Goal: Book appointment/travel/reservation

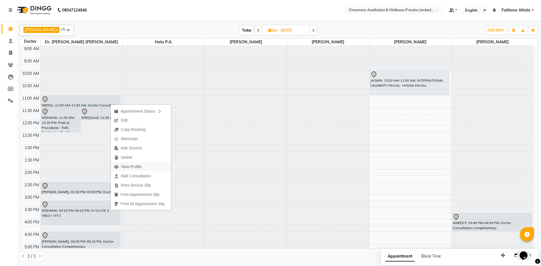
click at [148, 167] on button "View Profile" at bounding box center [141, 166] width 60 height 9
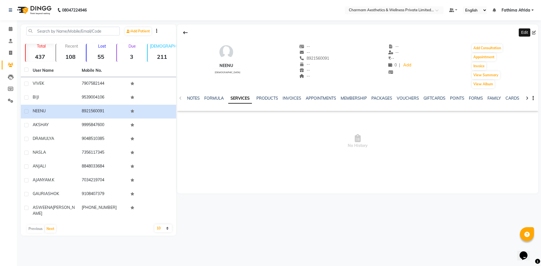
click at [535, 30] on span at bounding box center [535, 33] width 6 height 6
click at [535, 33] on icon at bounding box center [534, 33] width 4 height 4
select select "[DEMOGRAPHIC_DATA]"
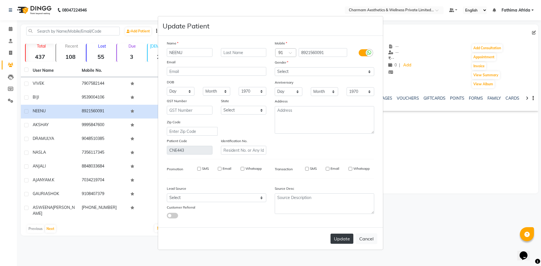
click at [347, 241] on button "Update" at bounding box center [342, 239] width 23 height 10
select select
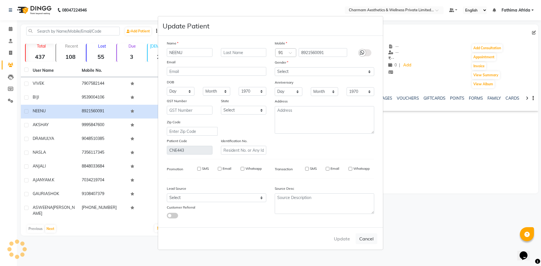
select select
checkbox input "false"
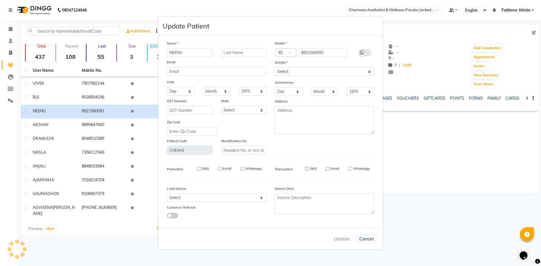
checkbox input "false"
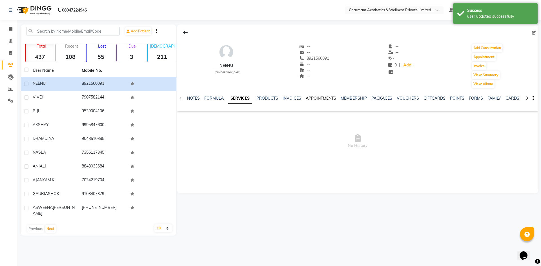
click at [326, 96] on link "APPOINTMENTS" at bounding box center [321, 98] width 30 height 5
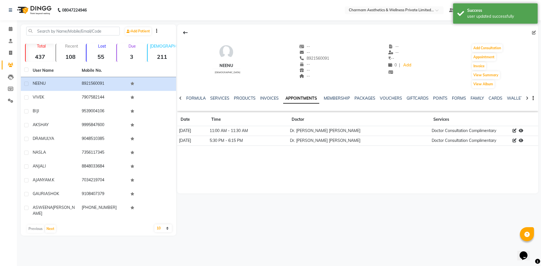
click at [179, 98] on icon at bounding box center [180, 98] width 3 height 4
click at [180, 98] on icon at bounding box center [180, 98] width 3 height 4
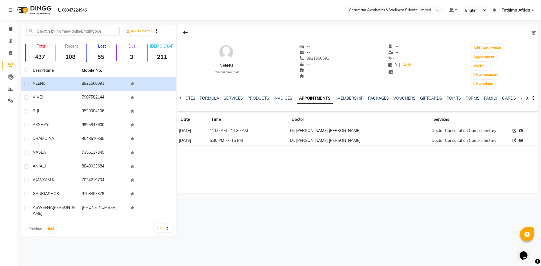
click at [180, 98] on icon at bounding box center [180, 98] width 3 height 4
click at [180, 98] on div "NOTES FORMULA SERVICES PRODUCTS INVOICES APPOINTMENTS MEMBERSHIP PACKAGES VOUCH…" at bounding box center [357, 98] width 361 height 19
click at [191, 98] on link "NOTES" at bounding box center [193, 98] width 13 height 5
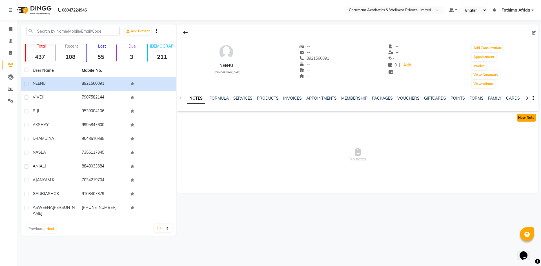
click at [526, 118] on button "New Note" at bounding box center [526, 118] width 19 height 8
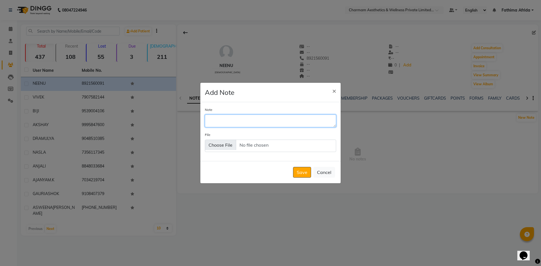
click at [270, 119] on textarea "Note" at bounding box center [270, 121] width 131 height 12
click at [336, 89] on button "×" at bounding box center [334, 91] width 13 height 16
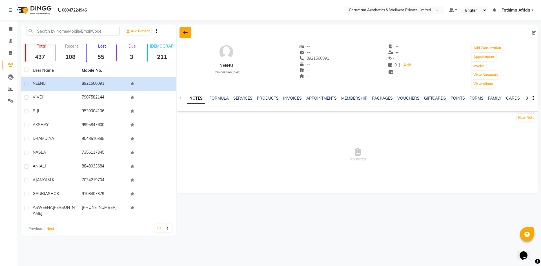
click at [182, 32] on button at bounding box center [186, 32] width 12 height 11
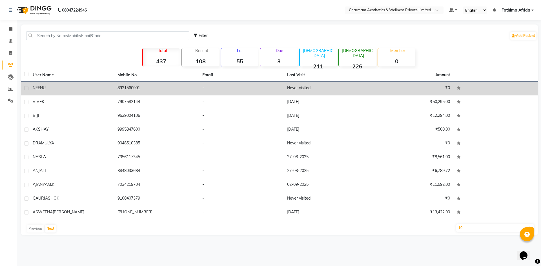
click at [27, 87] on label at bounding box center [26, 88] width 4 height 4
click at [27, 87] on input "checkbox" at bounding box center [26, 89] width 4 height 4
checkbox input "true"
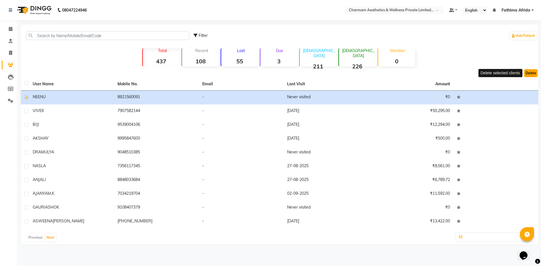
click at [536, 74] on button "Delete" at bounding box center [531, 73] width 14 height 8
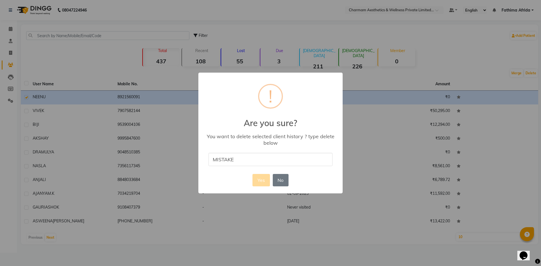
click at [264, 160] on input "MISTAKE" at bounding box center [271, 159] width 124 height 13
click at [248, 159] on input "MISTAKE" at bounding box center [271, 159] width 124 height 13
click at [253, 157] on input "MISTAKE" at bounding box center [271, 159] width 124 height 13
type input "M"
click at [369, 136] on div "× ! Are you sure? You want to delete selected client history ? type delete belo…" at bounding box center [270, 133] width 541 height 266
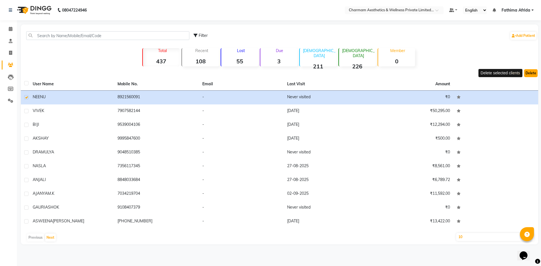
click at [531, 76] on button "Delete" at bounding box center [531, 73] width 14 height 8
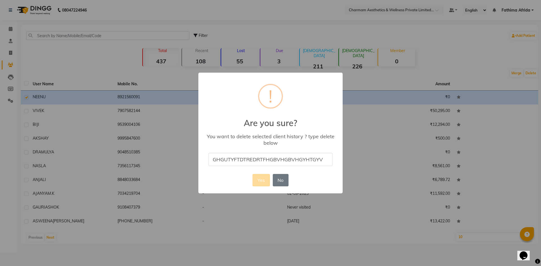
type input "GHGUTYFTDTREDRTFHGBVHGBVHGYHTGYV"
click at [383, 131] on div "× ! Are you sure? You want to delete selected client history ? type delete belo…" at bounding box center [270, 133] width 541 height 266
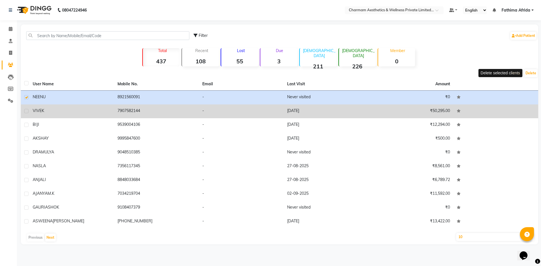
click at [28, 98] on label at bounding box center [26, 97] width 4 height 4
click at [28, 98] on input "checkbox" at bounding box center [26, 98] width 4 height 4
checkbox input "false"
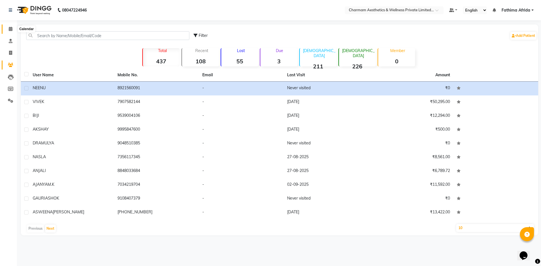
click at [10, 30] on icon at bounding box center [11, 29] width 4 height 4
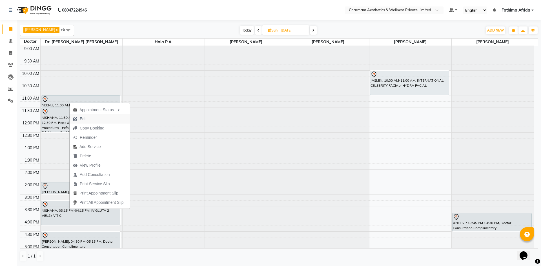
click at [84, 120] on span "Edit" at bounding box center [83, 119] width 7 height 6
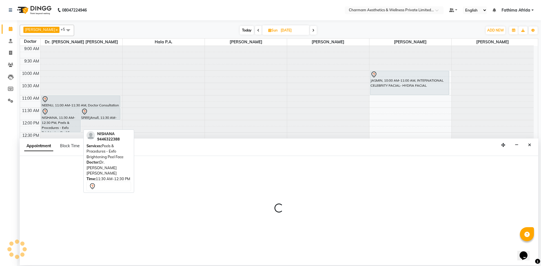
select select "tentative"
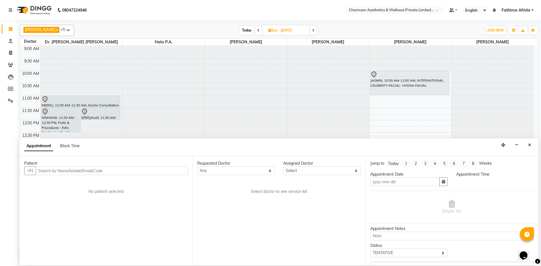
type input "[DATE]"
type textarea "WEIGHTLOSS"
select select "69891"
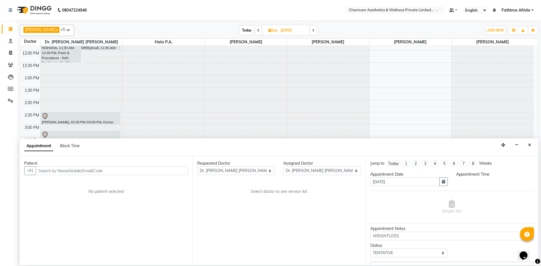
select select "660"
select select "3905"
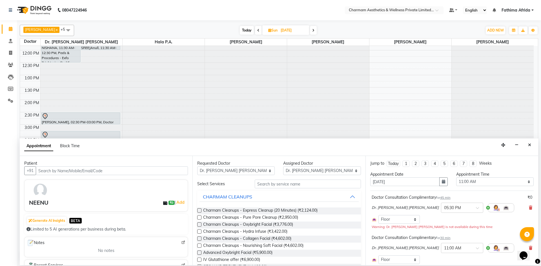
click at [421, 233] on div "Doctor Consultation Complimentary for 45 min ₹0 Dr. [PERSON_NAME] [PERSON_NAME]…" at bounding box center [452, 231] width 164 height 80
click at [529, 209] on icon at bounding box center [530, 208] width 3 height 4
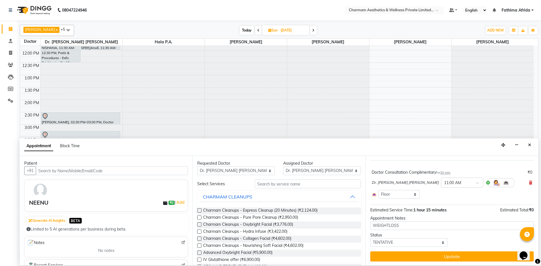
scroll to position [31, 0]
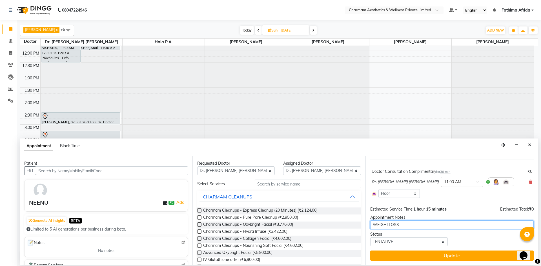
click at [426, 224] on textarea "WEIGHTLOSS" at bounding box center [452, 225] width 164 height 9
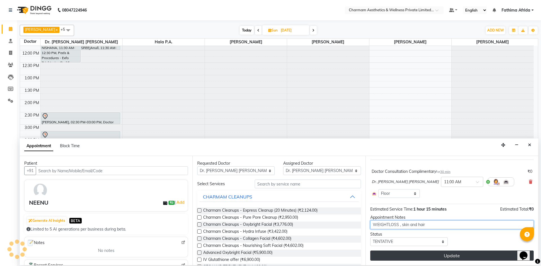
type textarea "WEIGHTLOSS , skin and hair"
click at [438, 256] on button "Update" at bounding box center [452, 256] width 164 height 10
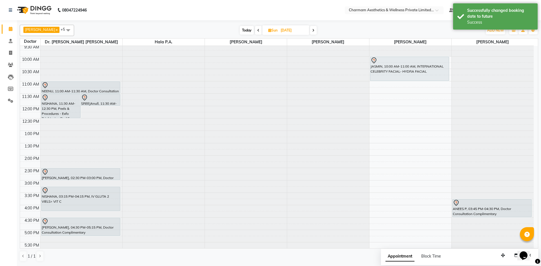
scroll to position [14, 0]
click at [272, 32] on icon at bounding box center [269, 30] width 3 height 4
select select "9"
select select "2025"
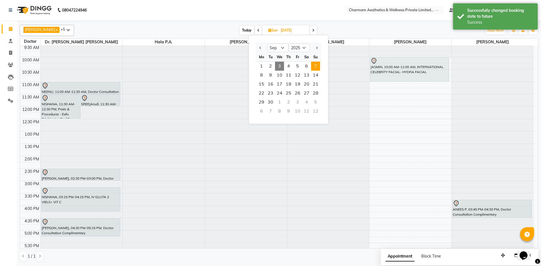
click at [281, 65] on span "3" at bounding box center [279, 66] width 9 height 9
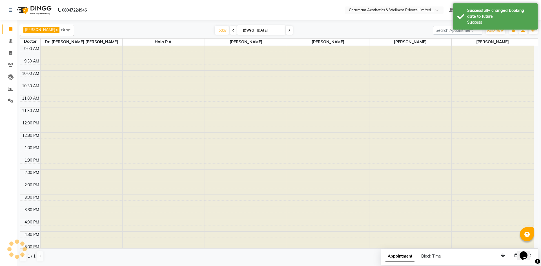
scroll to position [70, 0]
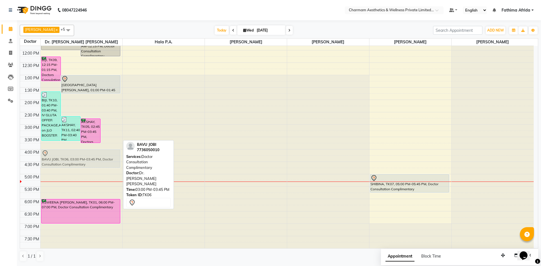
drag, startPoint x: 108, startPoint y: 131, endPoint x: 114, endPoint y: 156, distance: 25.7
click at [114, 156] on div "BIJI, TK10, 01:40 PM-03:40 PM, IV GLUTA OFFER PACKAGE,Add on JLO BOOSTER AKSHAY…" at bounding box center [82, 112] width 82 height 273
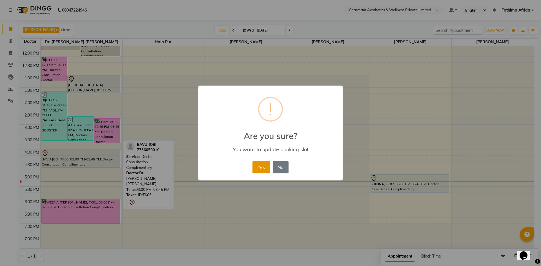
drag, startPoint x: 256, startPoint y: 169, endPoint x: 261, endPoint y: 157, distance: 12.9
click at [255, 172] on button "Yes" at bounding box center [261, 167] width 17 height 12
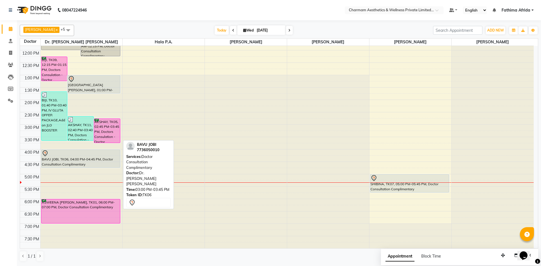
click at [293, 30] on span at bounding box center [289, 30] width 7 height 9
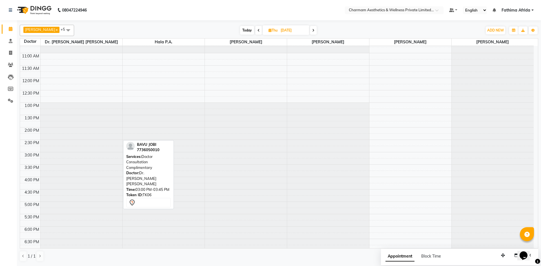
scroll to position [0, 0]
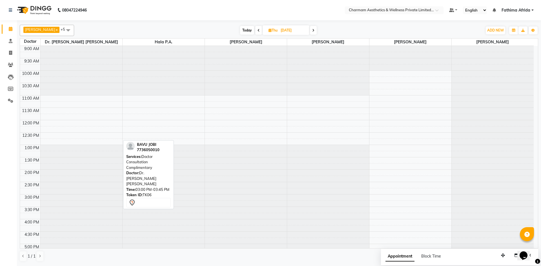
click at [260, 31] on icon at bounding box center [259, 30] width 2 height 3
type input "[DATE]"
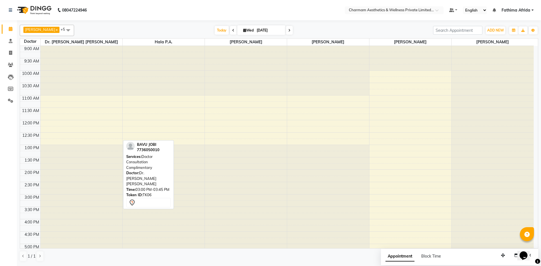
scroll to position [70, 0]
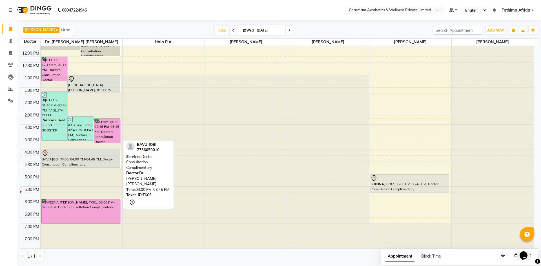
click at [246, 30] on icon at bounding box center [244, 30] width 3 height 4
select select "9"
select select "2025"
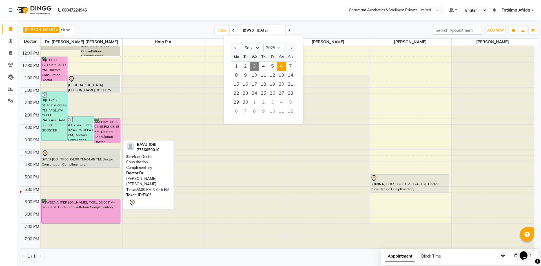
click at [281, 66] on span "6" at bounding box center [281, 66] width 9 height 9
type input "[DATE]"
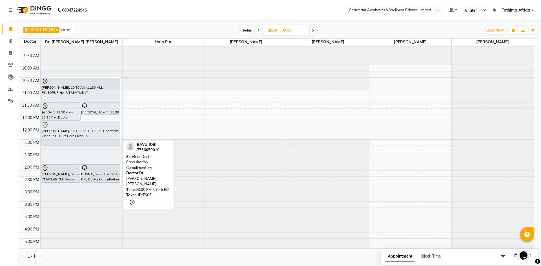
scroll to position [0, 0]
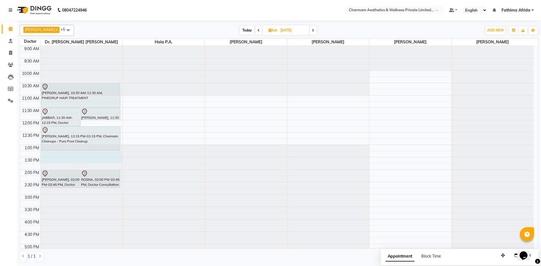
drag, startPoint x: 74, startPoint y: 156, endPoint x: 74, endPoint y: 163, distance: 7.1
click at [74, 46] on div at bounding box center [82, 46] width 82 height 0
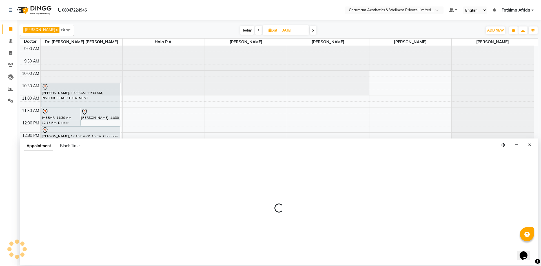
select select "69891"
select select "795"
select select "tentative"
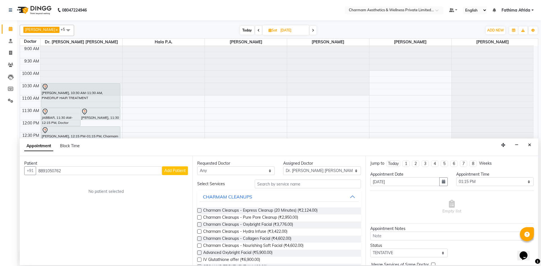
type input "8891050762"
click at [182, 172] on span "Add Patient" at bounding box center [174, 170] width 21 height 5
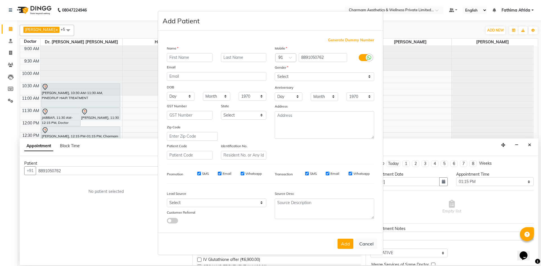
click at [198, 173] on input "SMS" at bounding box center [199, 174] width 4 height 4
checkbox input "false"
click at [220, 172] on input "Email" at bounding box center [220, 174] width 4 height 4
checkbox input "false"
click at [241, 174] on input "Whatsapp" at bounding box center [243, 174] width 4 height 4
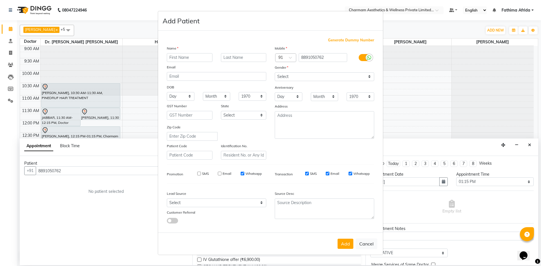
checkbox input "false"
click at [306, 174] on input "SMS" at bounding box center [307, 174] width 4 height 4
checkbox input "false"
click at [330, 173] on input "Email" at bounding box center [328, 174] width 4 height 4
checkbox input "false"
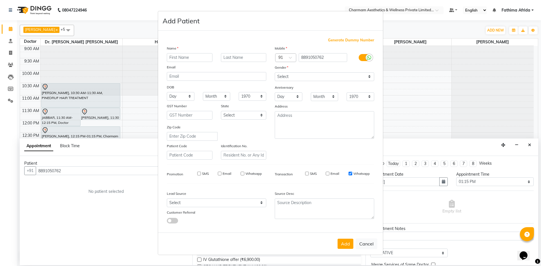
drag, startPoint x: 350, startPoint y: 173, endPoint x: 336, endPoint y: 158, distance: 21.1
click at [350, 173] on input "Whatsapp" at bounding box center [351, 174] width 4 height 4
checkbox input "false"
click at [197, 60] on input "text" at bounding box center [190, 57] width 46 height 9
type input "[PERSON_NAME]"
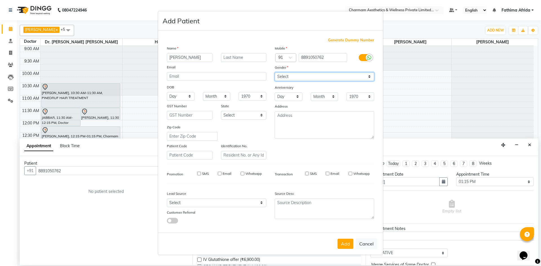
click at [297, 78] on select "Select [DEMOGRAPHIC_DATA] [DEMOGRAPHIC_DATA] Other Prefer Not To Say" at bounding box center [325, 76] width 100 height 9
select select "[DEMOGRAPHIC_DATA]"
click at [275, 72] on select "Select [DEMOGRAPHIC_DATA] [DEMOGRAPHIC_DATA] Other Prefer Not To Say" at bounding box center [325, 76] width 100 height 9
click at [348, 247] on button "Add" at bounding box center [346, 244] width 16 height 10
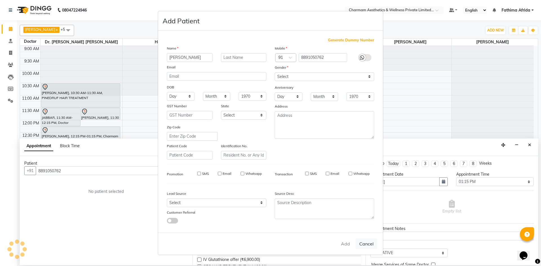
select select
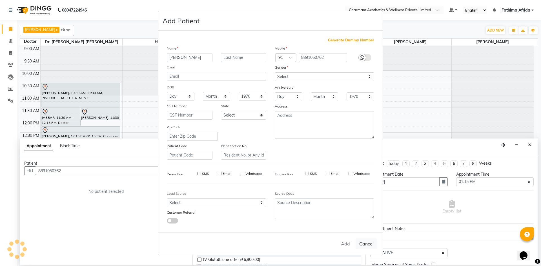
select select
checkbox input "false"
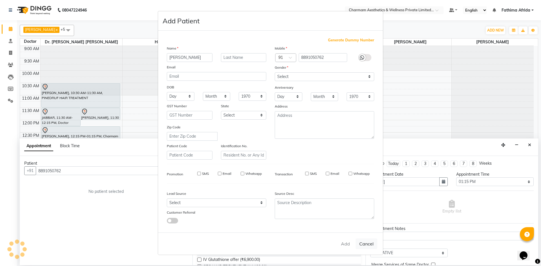
checkbox input "false"
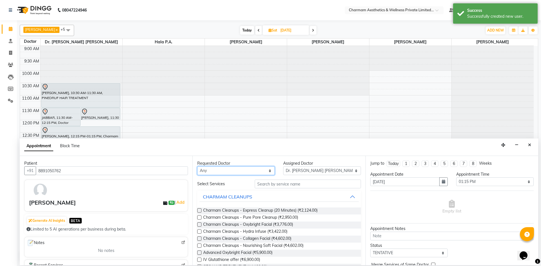
click at [227, 172] on select "Any [PERSON_NAME] K Dr. [PERSON_NAME] [PERSON_NAME] [PERSON_NAME] [PERSON_NAME]…" at bounding box center [236, 171] width 78 height 9
select select "69891"
click at [197, 167] on select "Any [PERSON_NAME] K Dr. [PERSON_NAME] [PERSON_NAME] [PERSON_NAME] [PERSON_NAME]…" at bounding box center [236, 171] width 78 height 9
click at [323, 183] on input "text" at bounding box center [308, 184] width 106 height 9
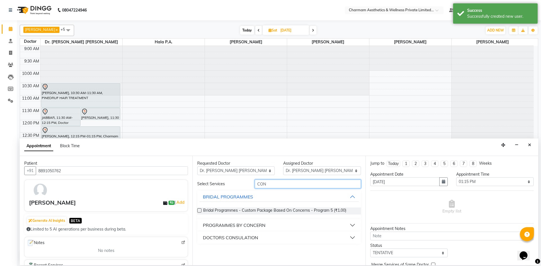
type input "CON"
click at [267, 236] on button "DOCTORS CONSULATION" at bounding box center [279, 238] width 159 height 10
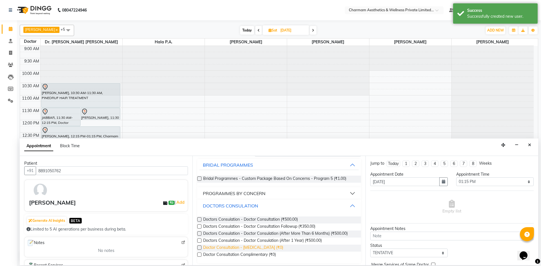
scroll to position [34, 0]
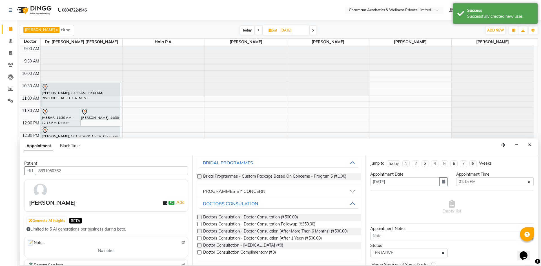
click at [199, 252] on label at bounding box center [199, 253] width 4 height 4
click at [199, 252] on input "checkbox" at bounding box center [199, 254] width 4 height 4
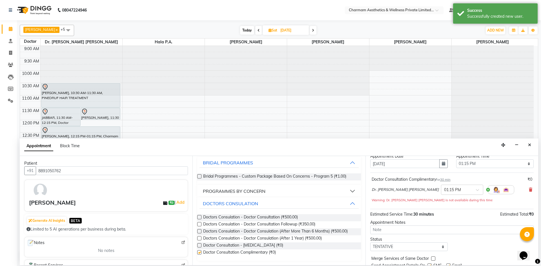
checkbox input "false"
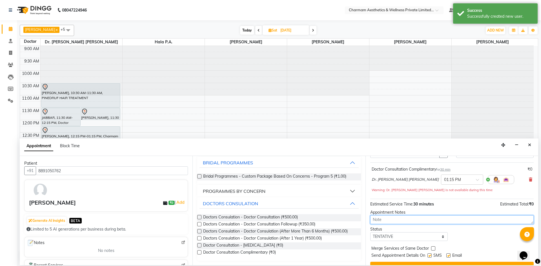
click at [469, 221] on textarea at bounding box center [452, 220] width 164 height 9
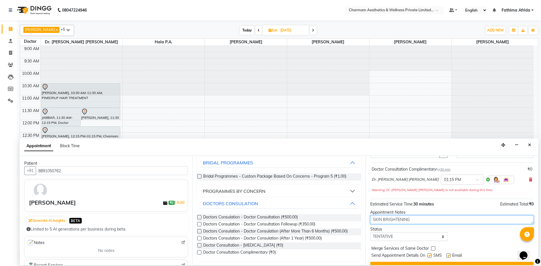
type textarea "SKIN BRIGHTENING"
click at [431, 254] on label at bounding box center [430, 256] width 4 height 4
click at [431, 255] on input "checkbox" at bounding box center [430, 257] width 4 height 4
checkbox input "false"
click at [449, 256] on label at bounding box center [449, 256] width 4 height 4
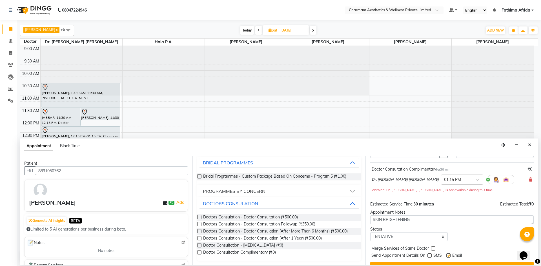
click at [449, 256] on input "checkbox" at bounding box center [449, 257] width 4 height 4
checkbox input "false"
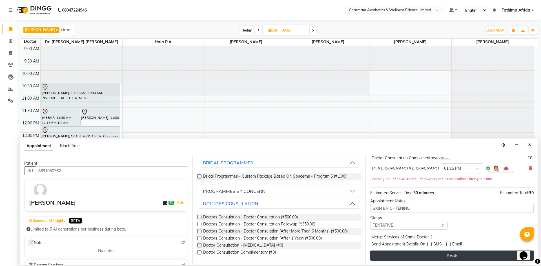
click at [447, 254] on button "Book" at bounding box center [452, 256] width 164 height 10
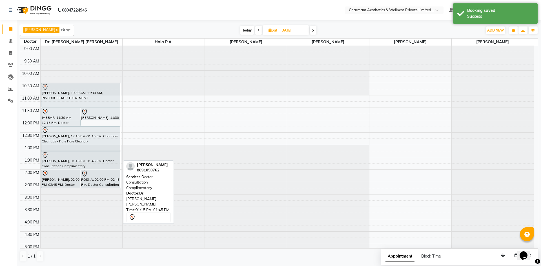
click at [106, 165] on div "JABBAR, 11:30 AM-12:15 PM, Doctor Consultation Complimentary [PERSON_NAME], 11:…" at bounding box center [82, 182] width 82 height 273
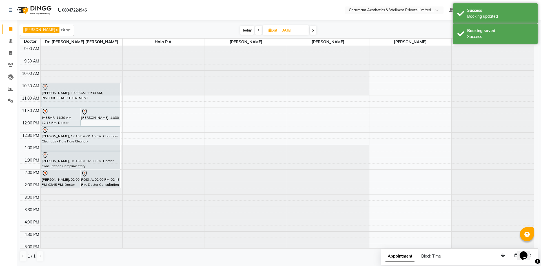
click at [272, 31] on icon at bounding box center [270, 30] width 3 height 4
select select "9"
select select "2025"
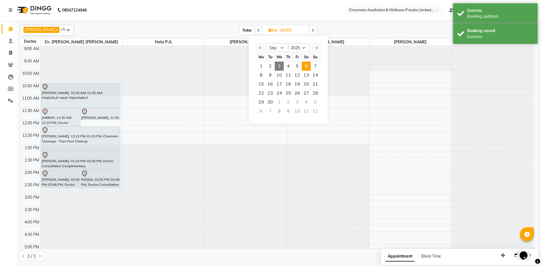
click at [276, 65] on span "3" at bounding box center [279, 66] width 9 height 9
type input "[DATE]"
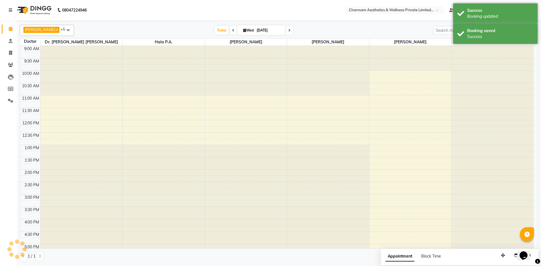
scroll to position [70, 0]
